Goal: Download file/media

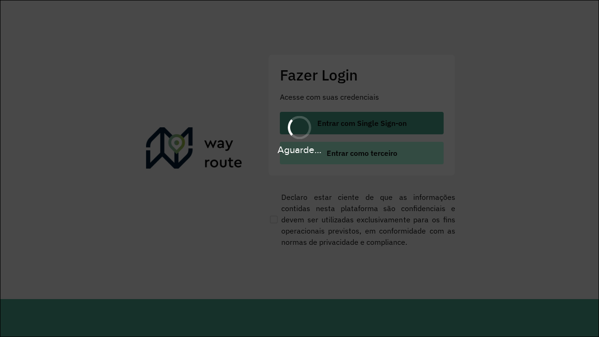
click at [361, 153] on span "Entrar como terceiro" at bounding box center [362, 152] width 71 height 7
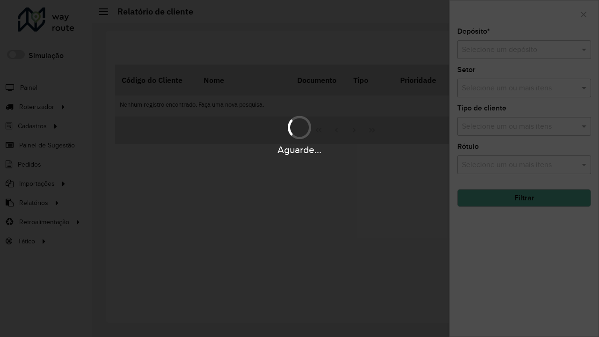
click at [515, 50] on input "text" at bounding box center [515, 49] width 106 height 11
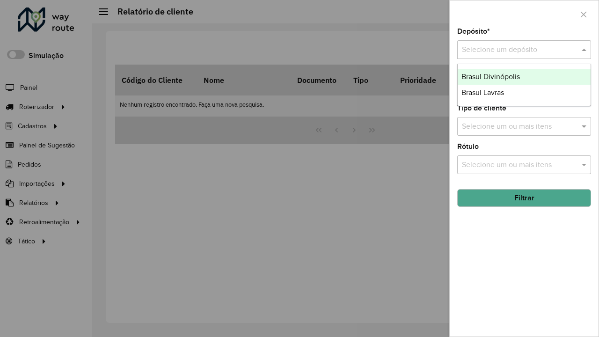
click at [524, 93] on div "Brasul Lavras" at bounding box center [524, 93] width 133 height 16
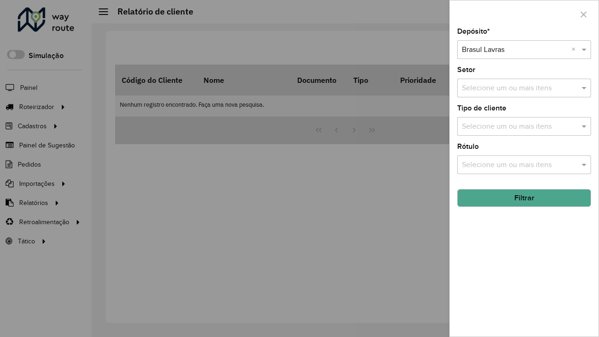
click at [524, 198] on button "Filtrar" at bounding box center [524, 198] width 134 height 18
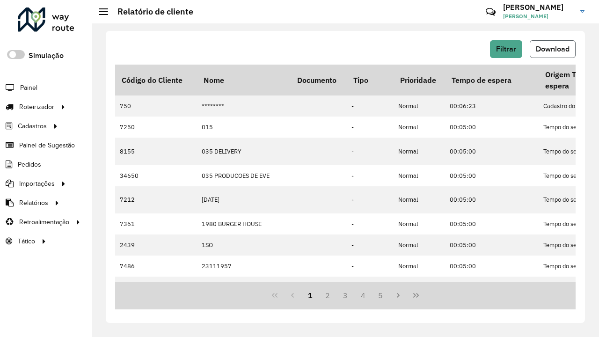
click at [553, 49] on span "Download" at bounding box center [553, 49] width 34 height 8
